Goal: Information Seeking & Learning: Learn about a topic

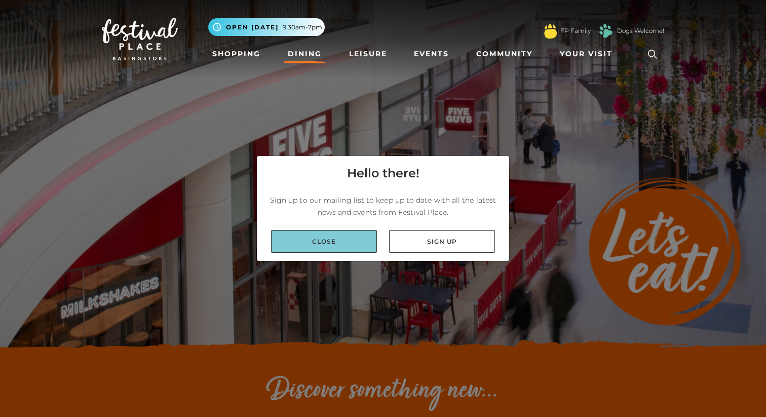
click at [323, 233] on link "Close" at bounding box center [324, 241] width 106 height 23
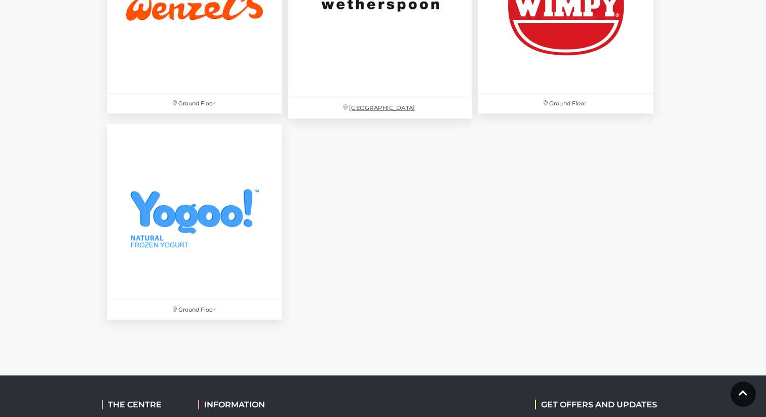
scroll to position [3431, 0]
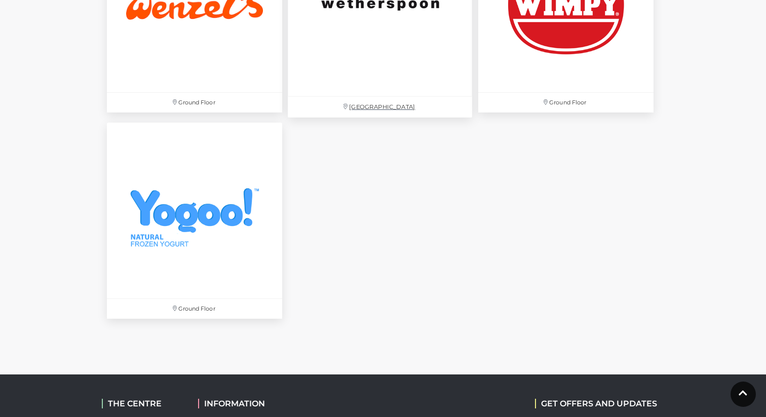
click at [379, 110] on p "Festival Square" at bounding box center [380, 107] width 184 height 21
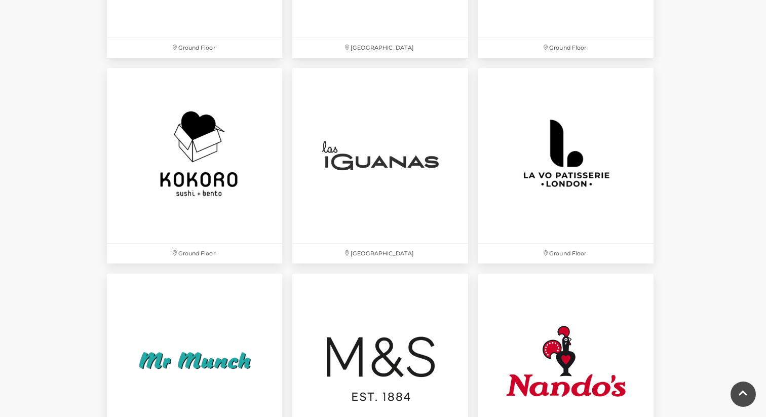
scroll to position [2226, 0]
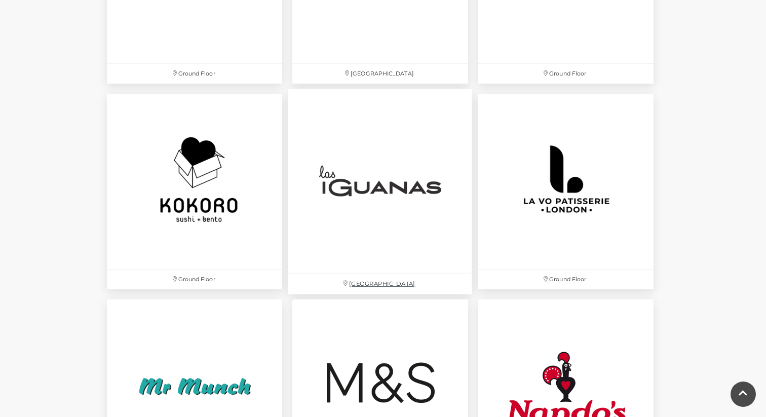
click at [380, 174] on img at bounding box center [380, 181] width 184 height 184
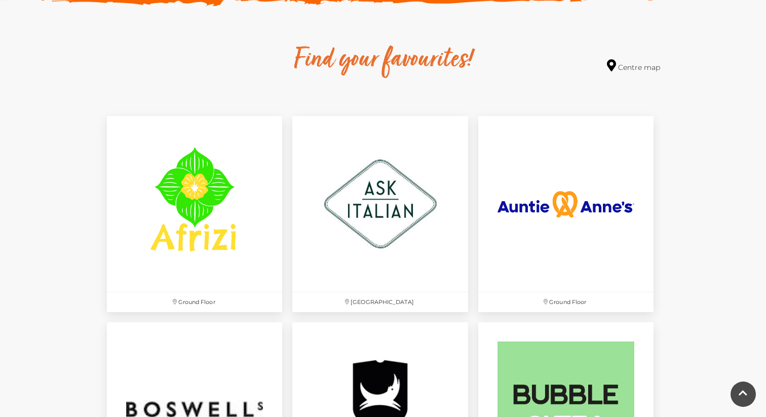
scroll to position [505, 0]
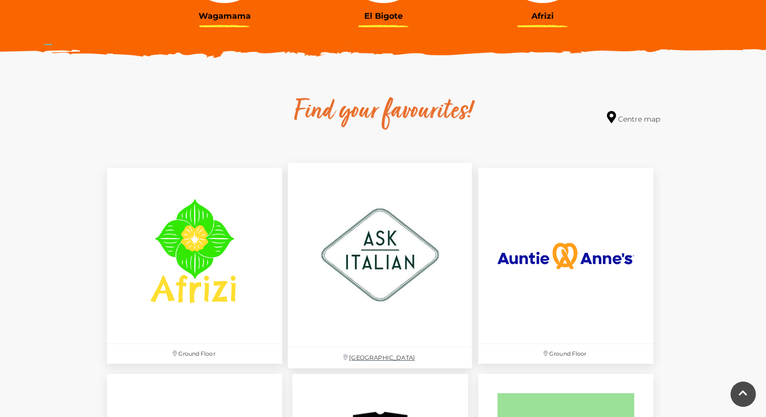
click at [359, 353] on p "Festival Square" at bounding box center [380, 357] width 184 height 21
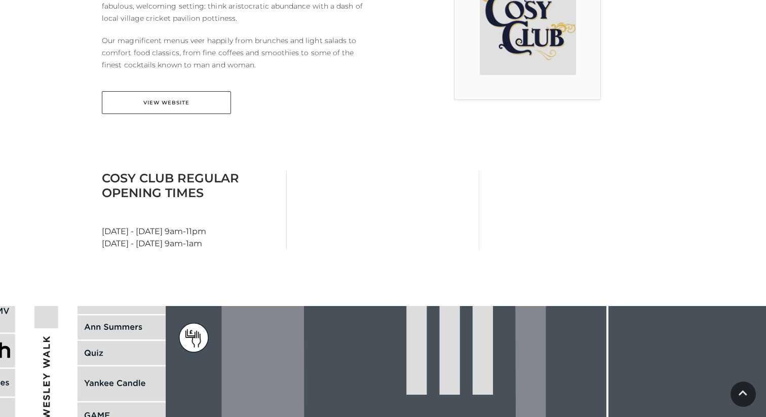
scroll to position [373, 0]
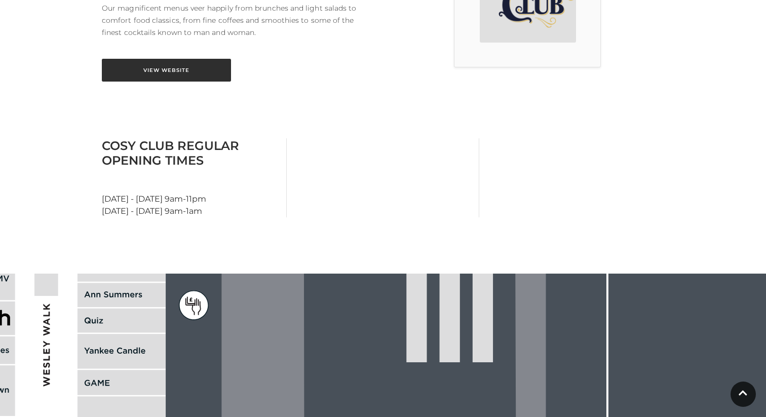
click at [176, 71] on link "View Website" at bounding box center [166, 70] width 129 height 23
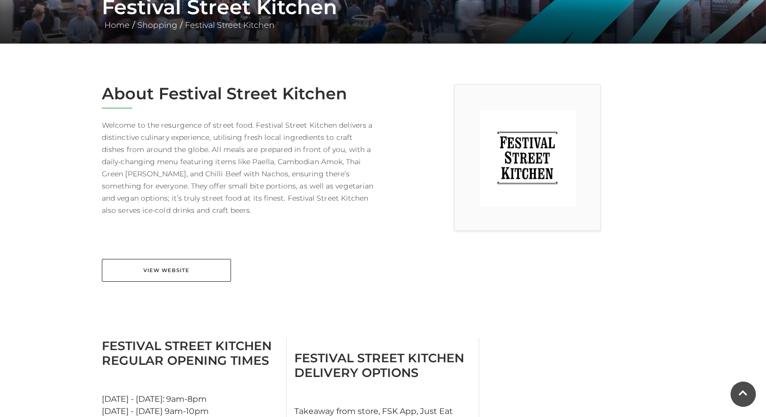
scroll to position [213, 0]
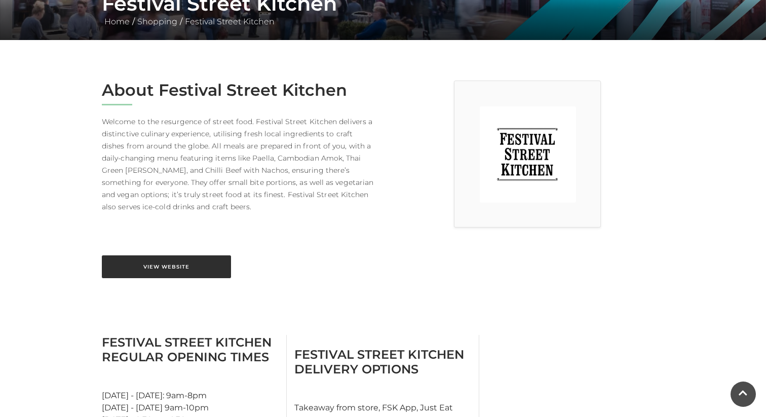
click at [212, 267] on link "View Website" at bounding box center [166, 266] width 129 height 23
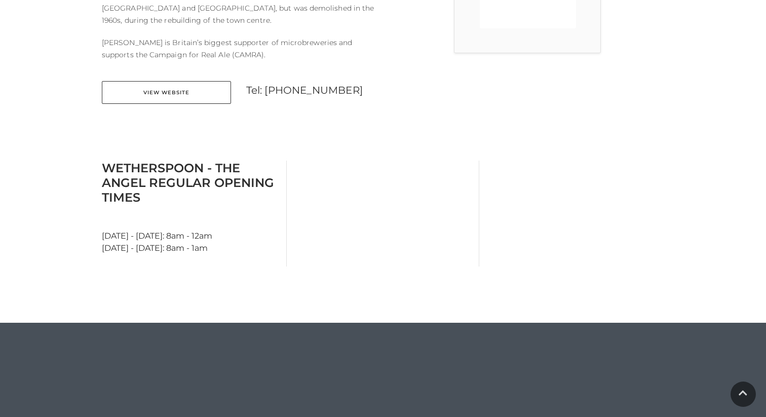
scroll to position [430, 0]
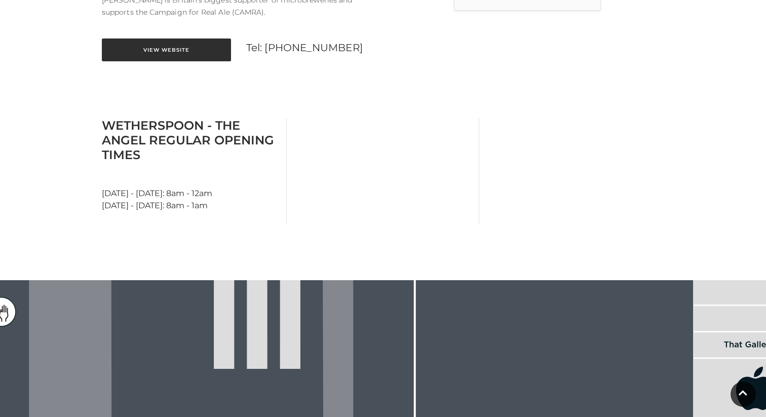
click at [205, 38] on link "View Website" at bounding box center [166, 49] width 129 height 23
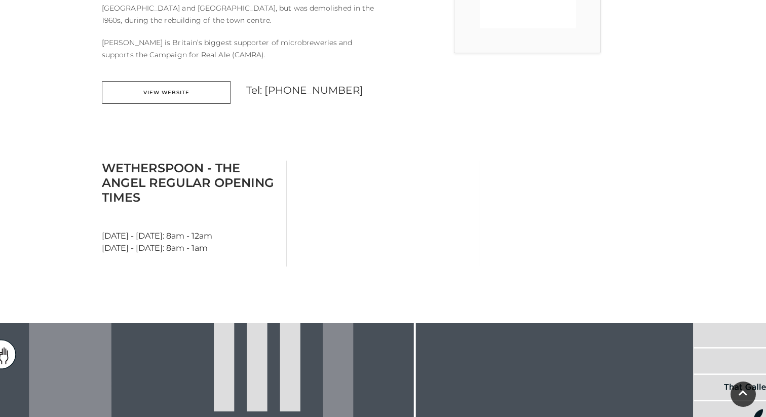
scroll to position [386, 0]
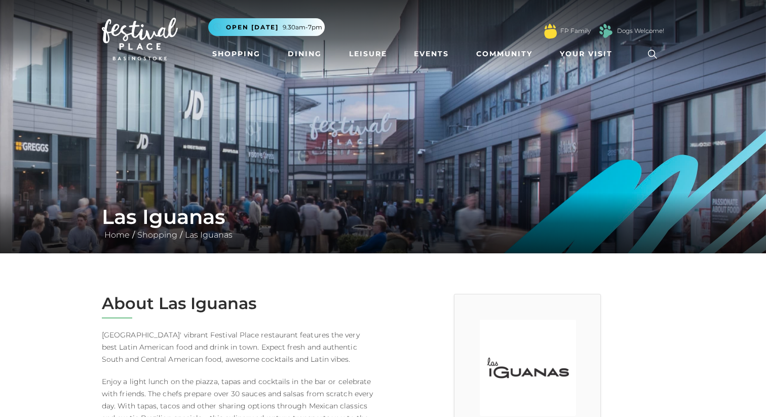
scroll to position [198, 0]
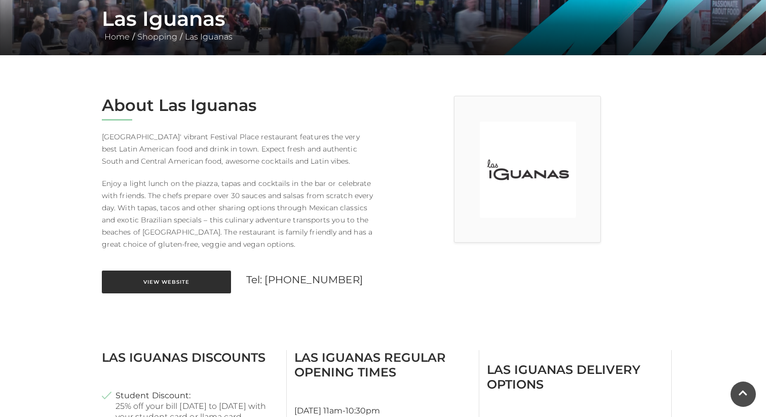
click at [198, 281] on link "View Website" at bounding box center [166, 281] width 129 height 23
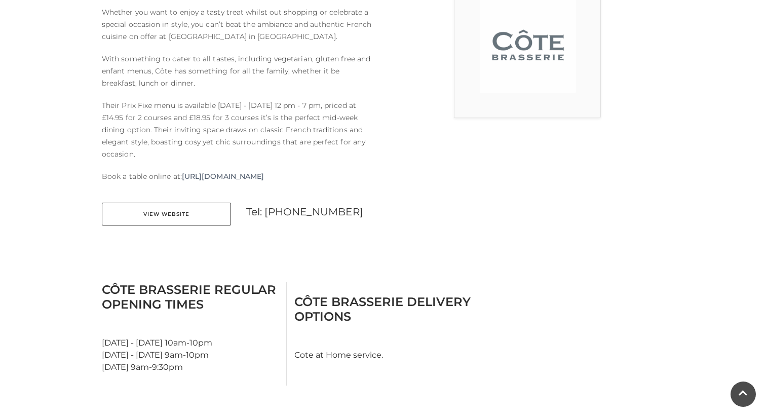
scroll to position [326, 0]
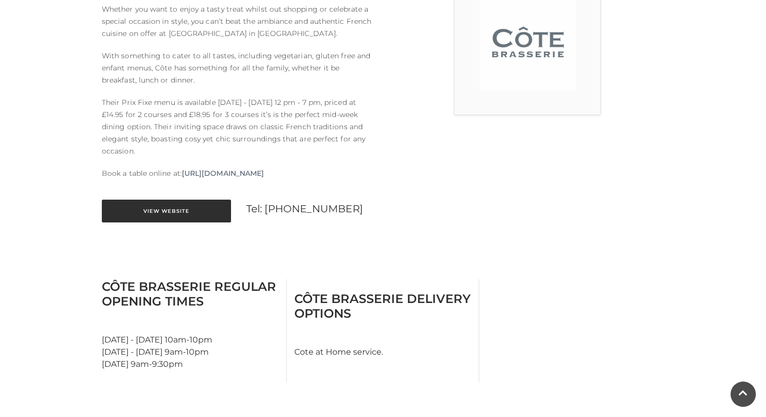
click at [183, 213] on link "View Website" at bounding box center [166, 211] width 129 height 23
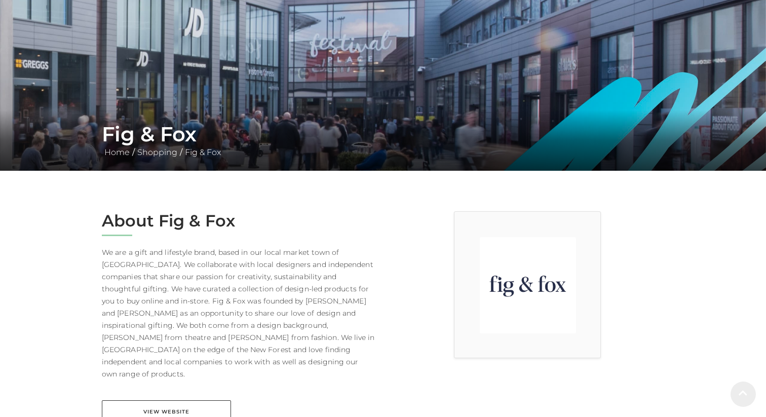
scroll to position [283, 0]
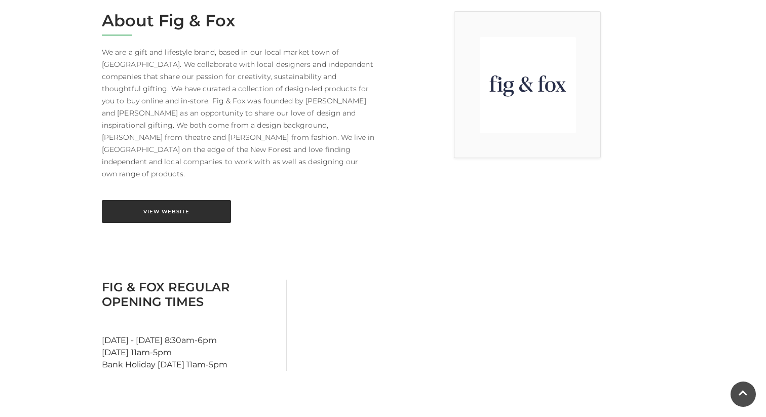
click at [173, 200] on link "View Website" at bounding box center [166, 211] width 129 height 23
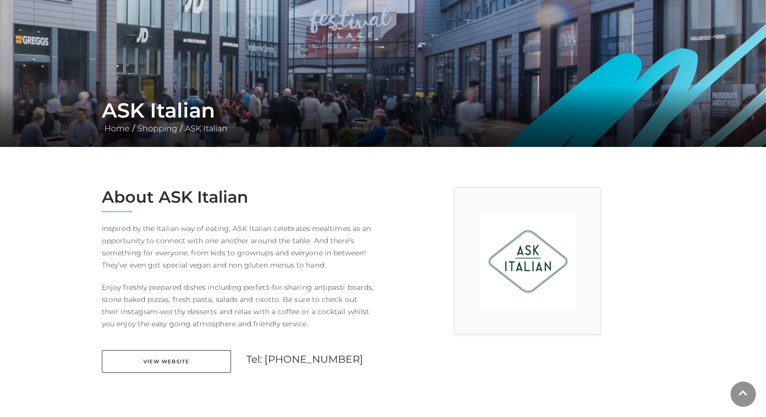
scroll to position [111, 0]
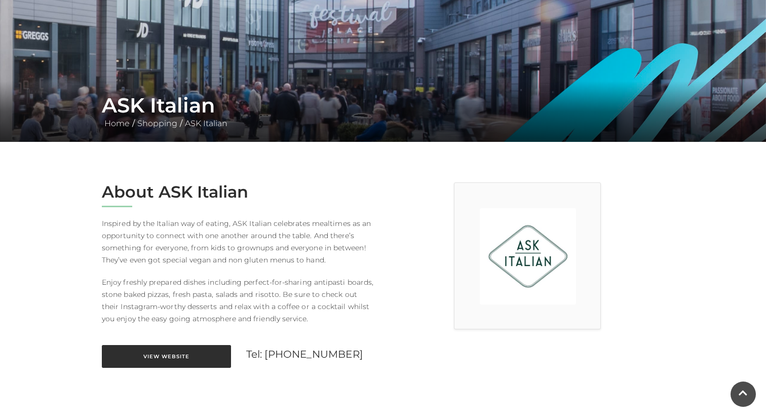
click at [162, 352] on link "View Website" at bounding box center [166, 356] width 129 height 23
